Goal: Task Accomplishment & Management: Use online tool/utility

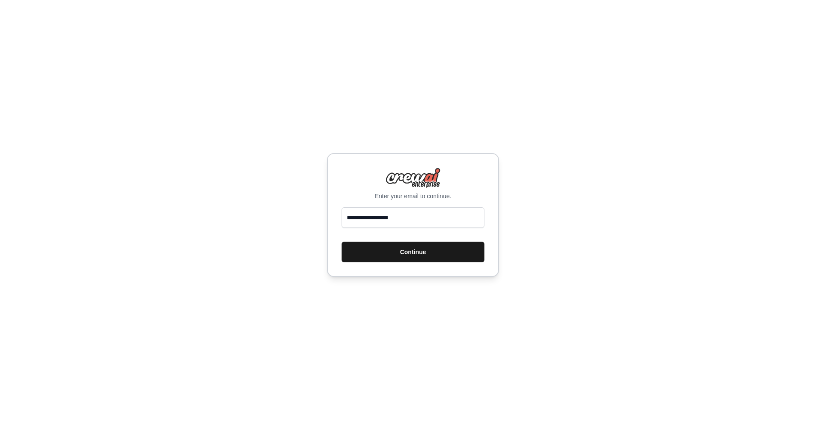
click at [443, 259] on button "Continue" at bounding box center [413, 252] width 143 height 21
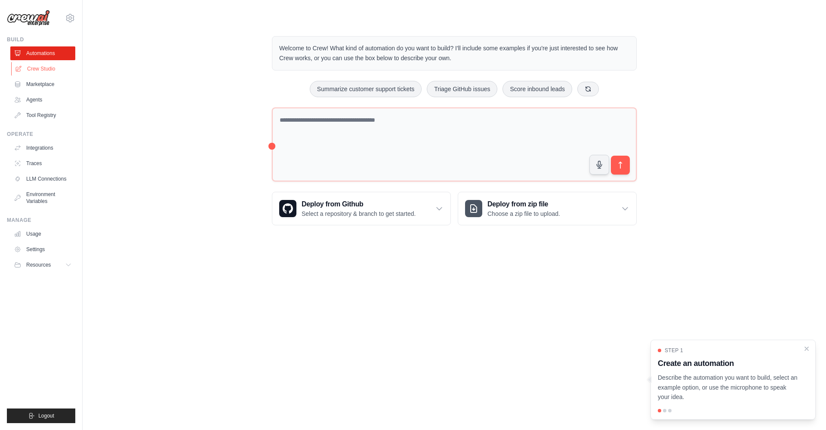
click at [57, 70] on link "Crew Studio" at bounding box center [43, 69] width 65 height 14
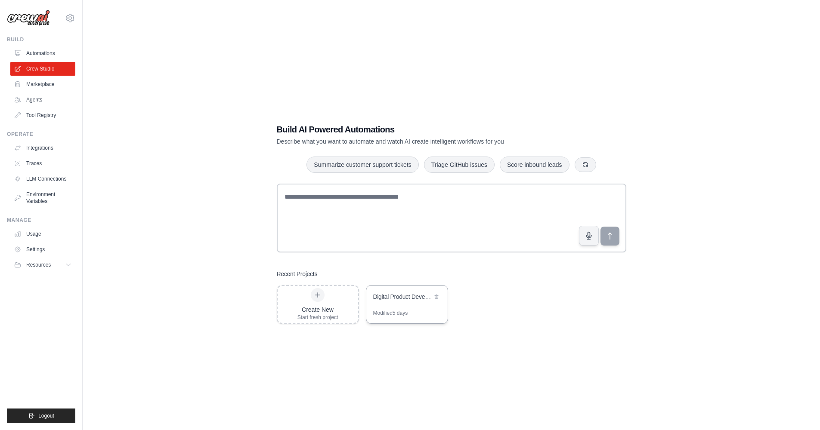
click at [408, 302] on div "Digital Product Development Automation" at bounding box center [402, 298] width 59 height 10
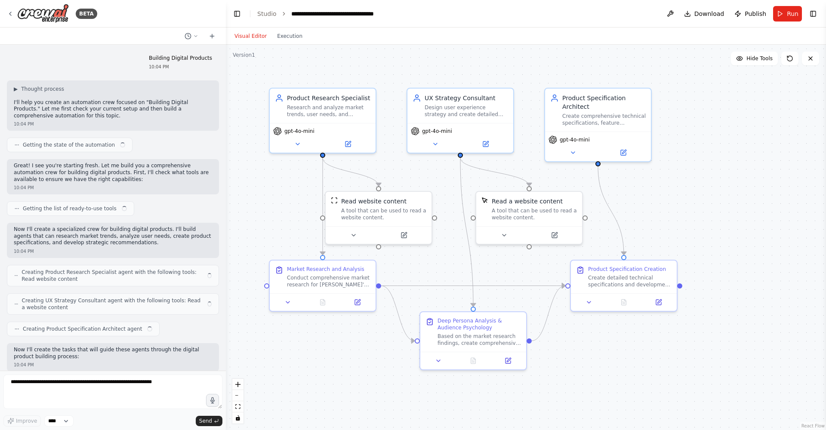
scroll to position [6450, 0]
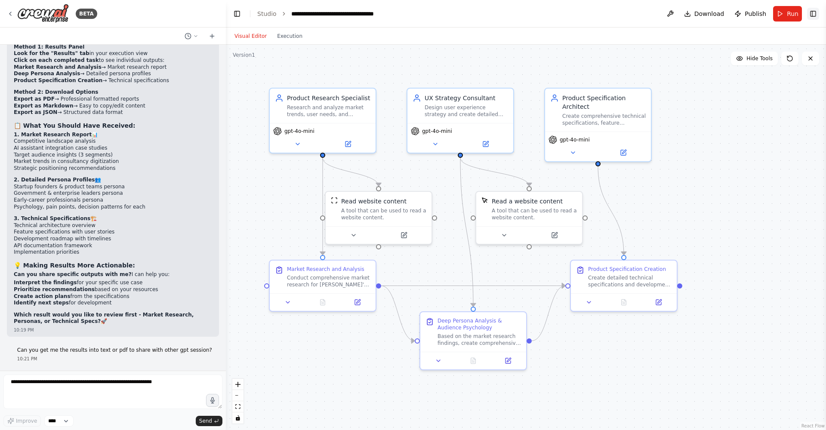
click at [811, 14] on button "Toggle Right Sidebar" at bounding box center [813, 14] width 12 height 12
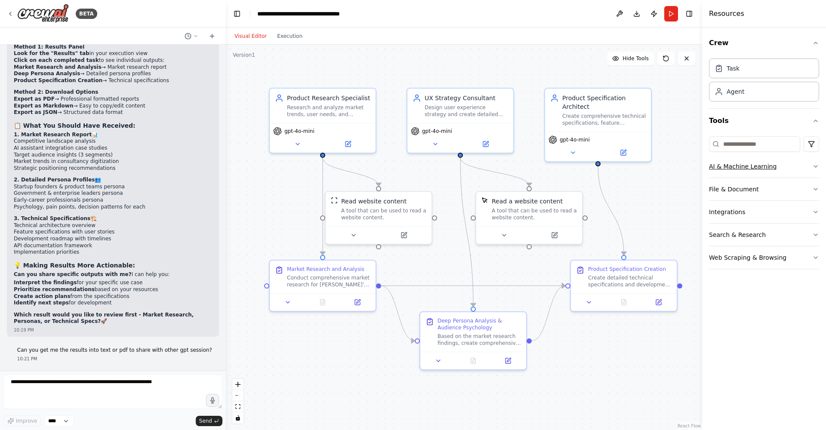
click at [762, 170] on button "AI & Machine Learning" at bounding box center [764, 166] width 110 height 22
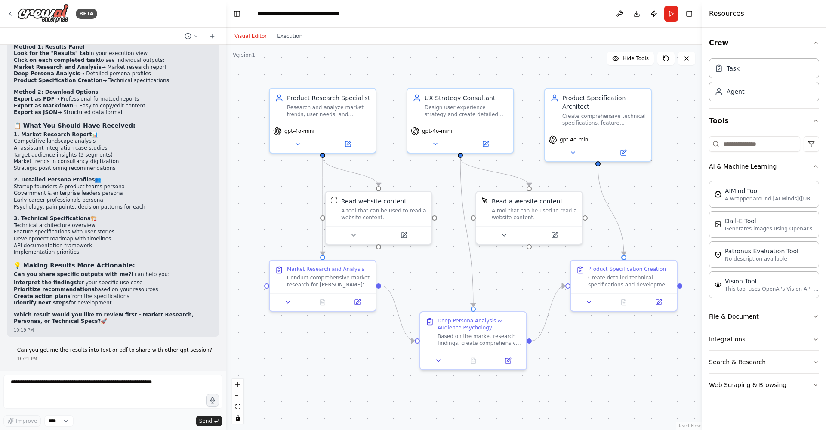
click at [748, 336] on button "Integrations" at bounding box center [764, 339] width 110 height 22
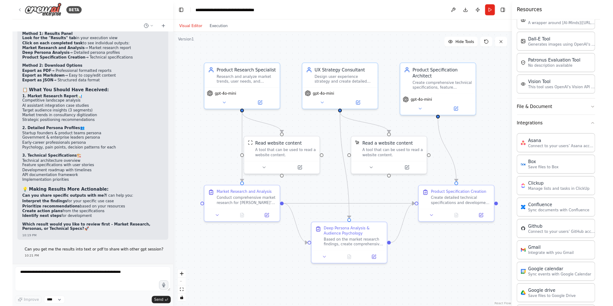
scroll to position [181, 0]
